Goal: Transaction & Acquisition: Purchase product/service

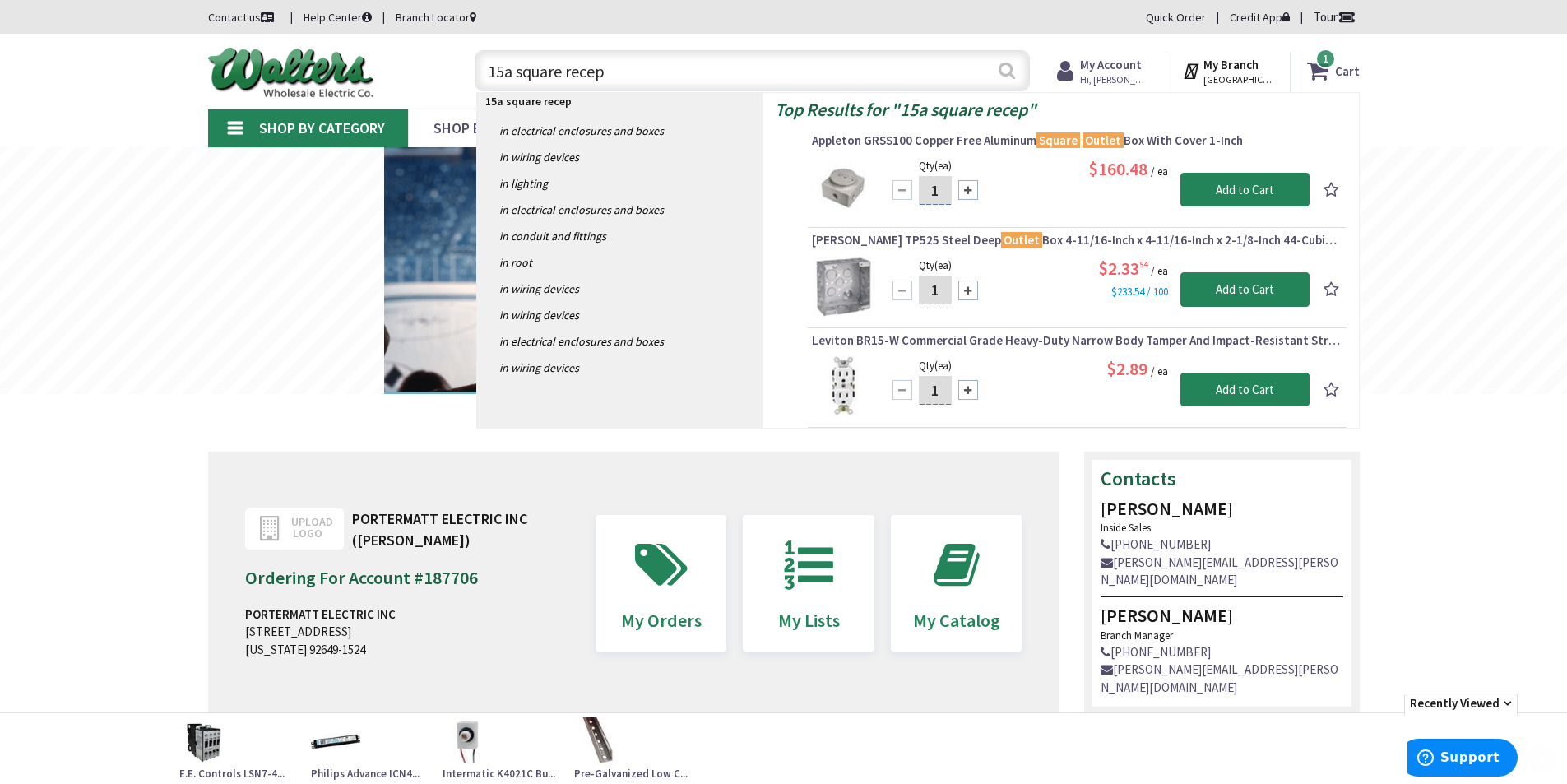
type input "15a square recep"
click at [1015, 71] on button "Search" at bounding box center [1006, 70] width 22 height 37
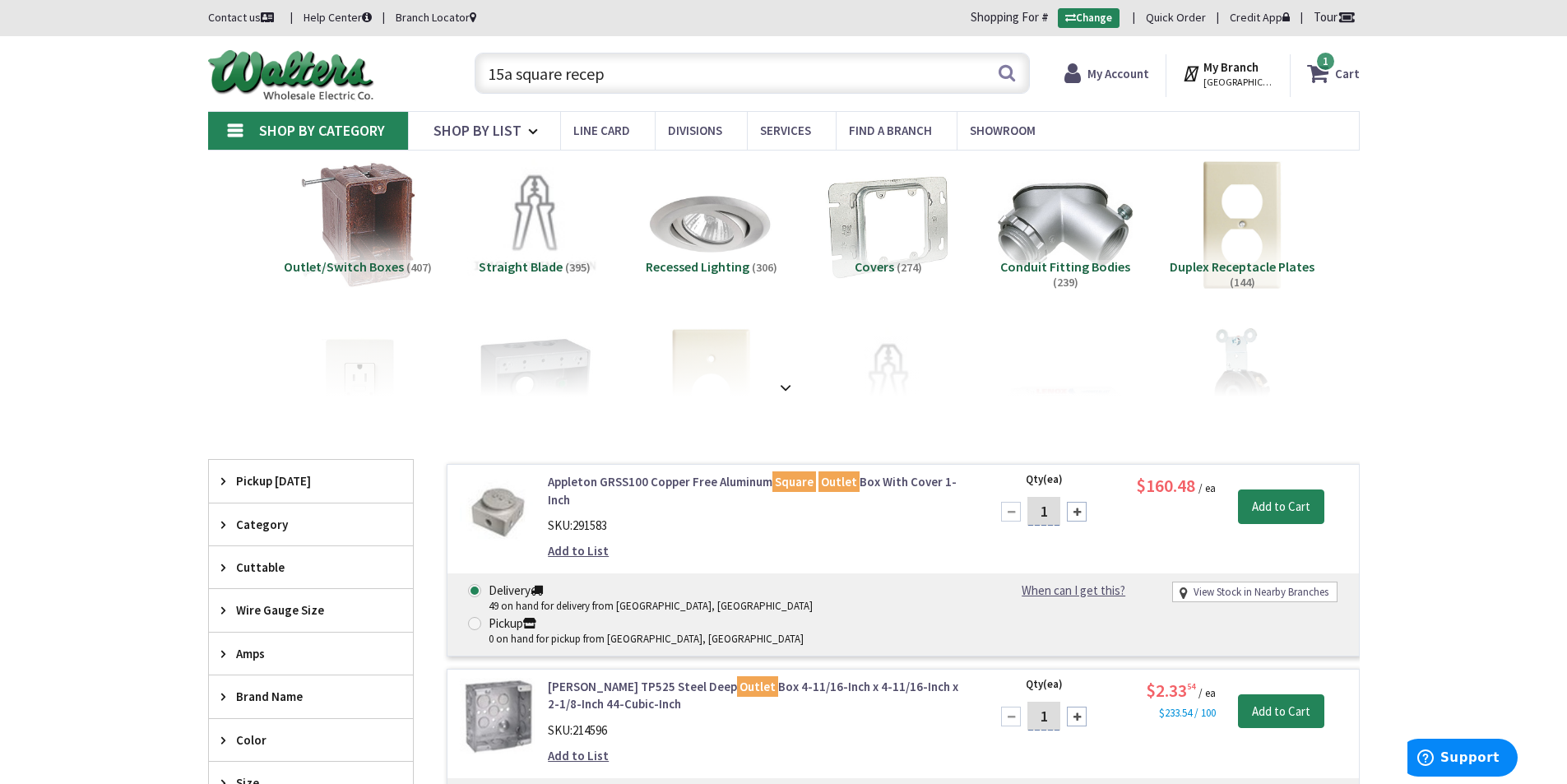
click at [564, 73] on input "15a square recep" at bounding box center [752, 73] width 555 height 41
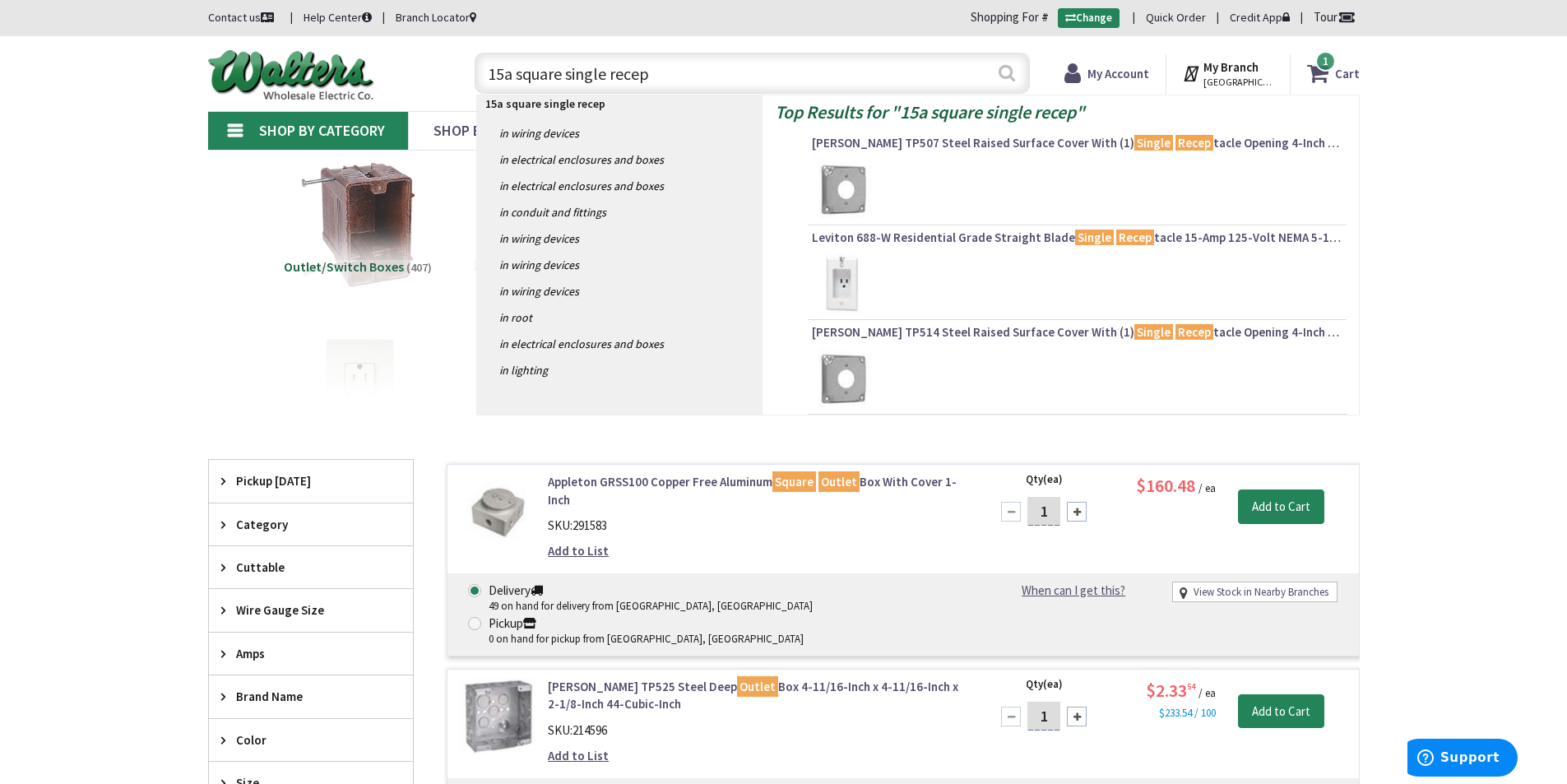
type input "15a square single recep"
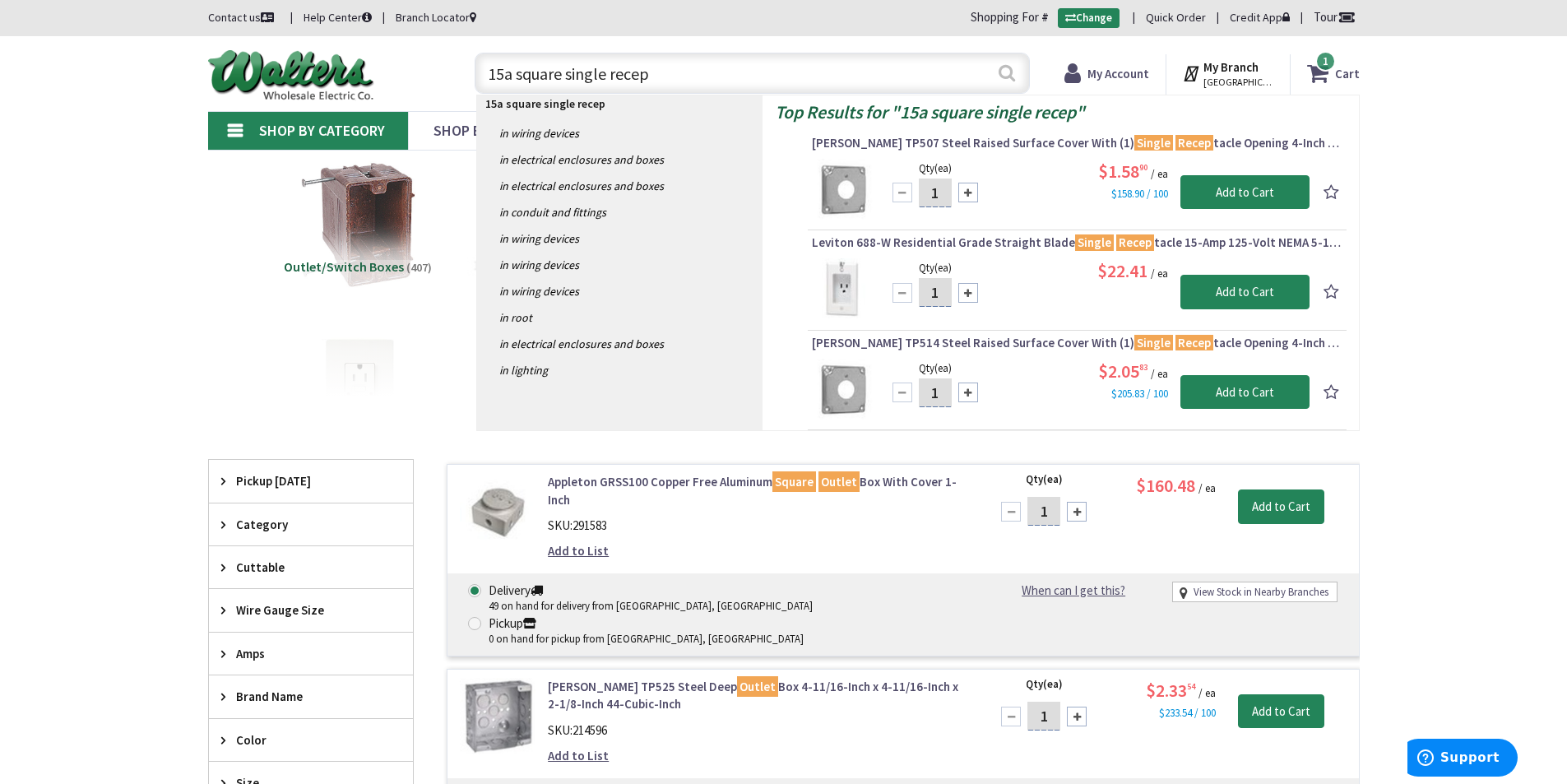
click at [1013, 77] on button "Search" at bounding box center [1006, 73] width 22 height 37
